Goal: Transaction & Acquisition: Book appointment/travel/reservation

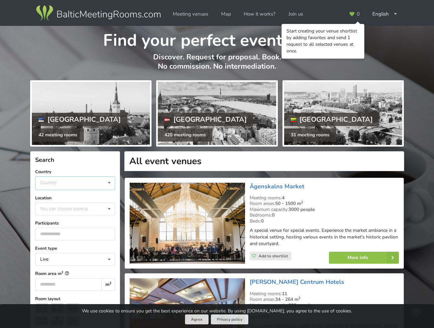
click at [49, 179] on div "Country [GEOGRAPHIC_DATA] [GEOGRAPHIC_DATA] [GEOGRAPHIC_DATA]" at bounding box center [75, 184] width 80 height 14
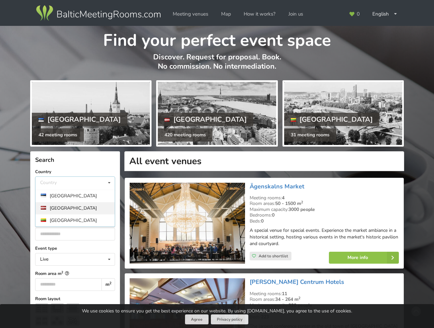
click at [54, 206] on div "[GEOGRAPHIC_DATA]" at bounding box center [75, 208] width 79 height 12
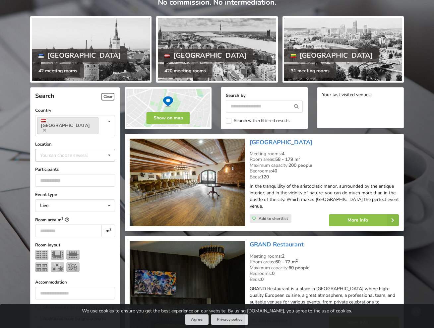
scroll to position [64, 0]
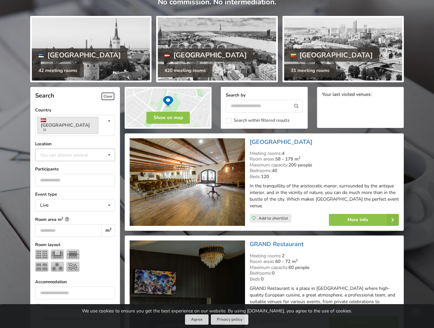
click at [66, 151] on div "You can choose several" at bounding box center [70, 155] width 64 height 8
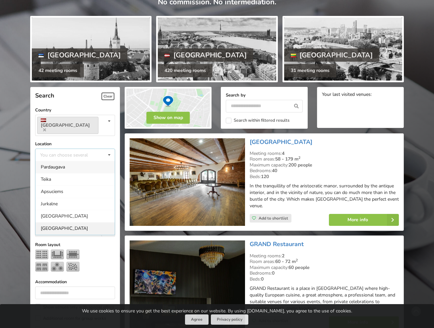
click at [51, 222] on div "[GEOGRAPHIC_DATA]" at bounding box center [75, 228] width 79 height 12
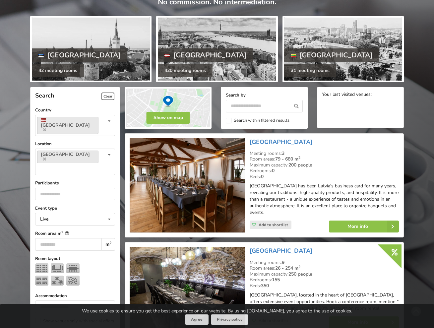
scroll to position [148, 0]
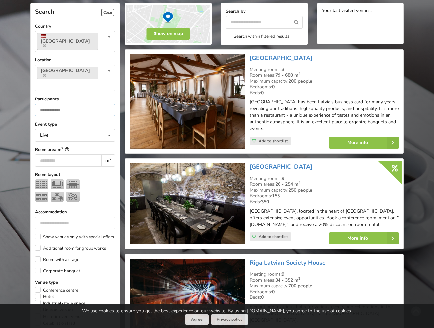
click at [71, 104] on input "number" at bounding box center [75, 110] width 80 height 13
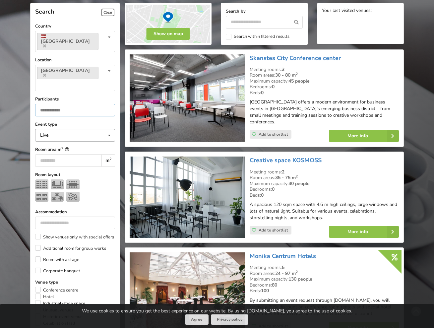
type input "*"
click at [89, 129] on div "Live Live Online Hybrid (Live + Online)" at bounding box center [75, 135] width 80 height 13
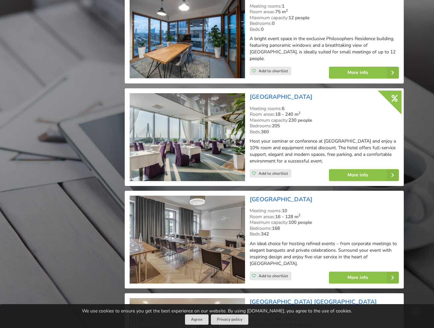
scroll to position [1442, 0]
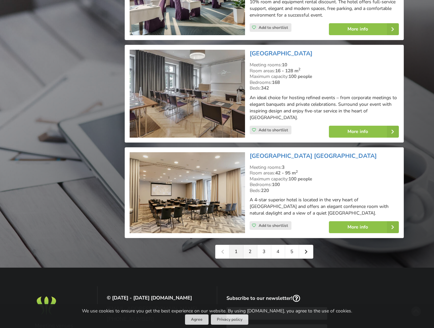
click at [249, 245] on link "2" at bounding box center [251, 251] width 14 height 13
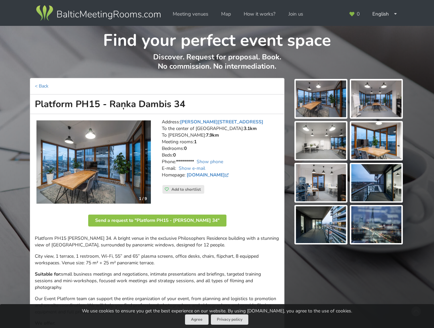
click at [114, 145] on img at bounding box center [93, 162] width 115 height 84
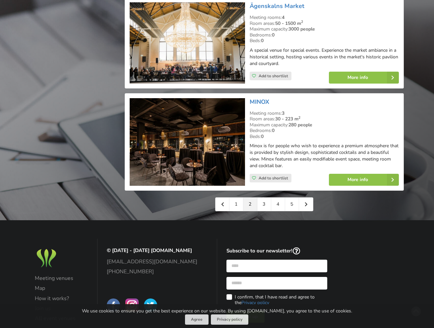
scroll to position [1478, 0]
